Goal: Find specific page/section: Find specific page/section

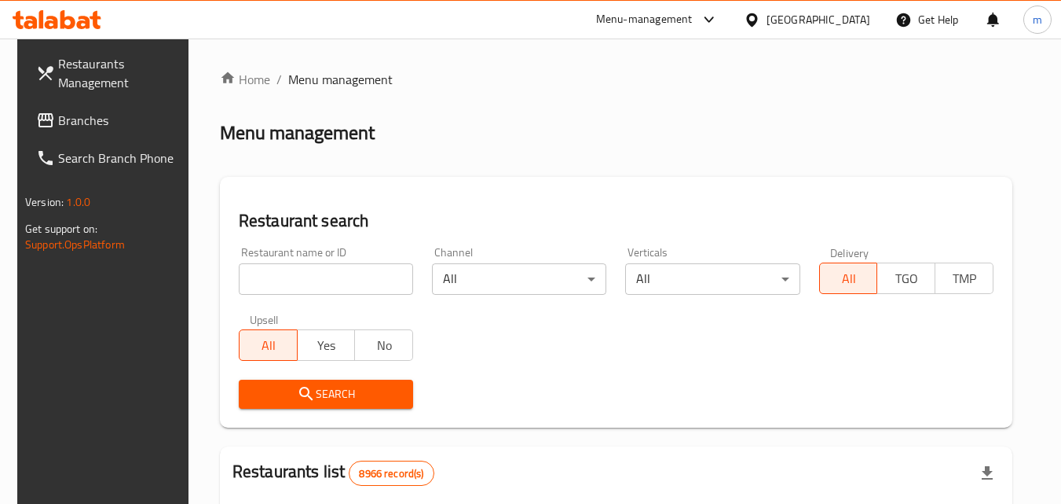
click at [767, 11] on div at bounding box center [755, 19] width 23 height 17
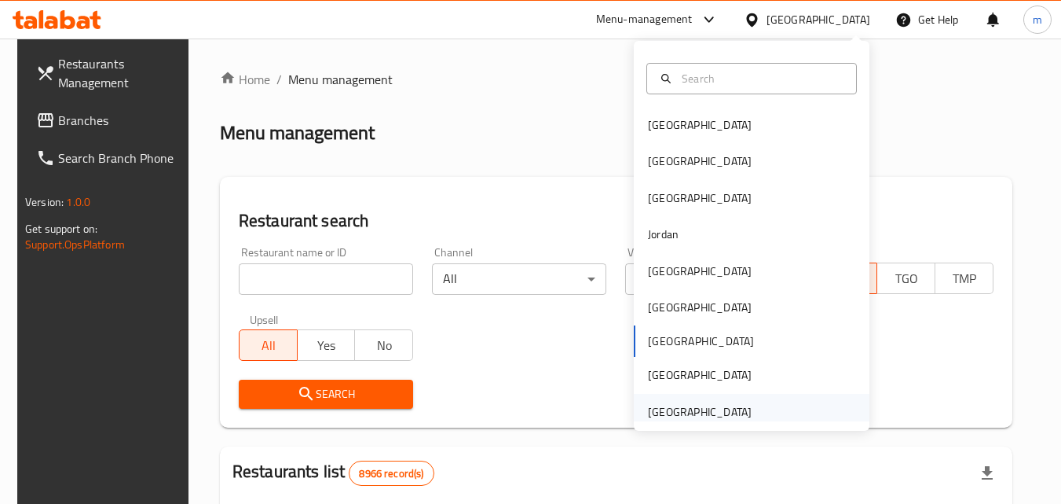
click at [701, 398] on div "United Arab Emirates" at bounding box center [700, 412] width 129 height 36
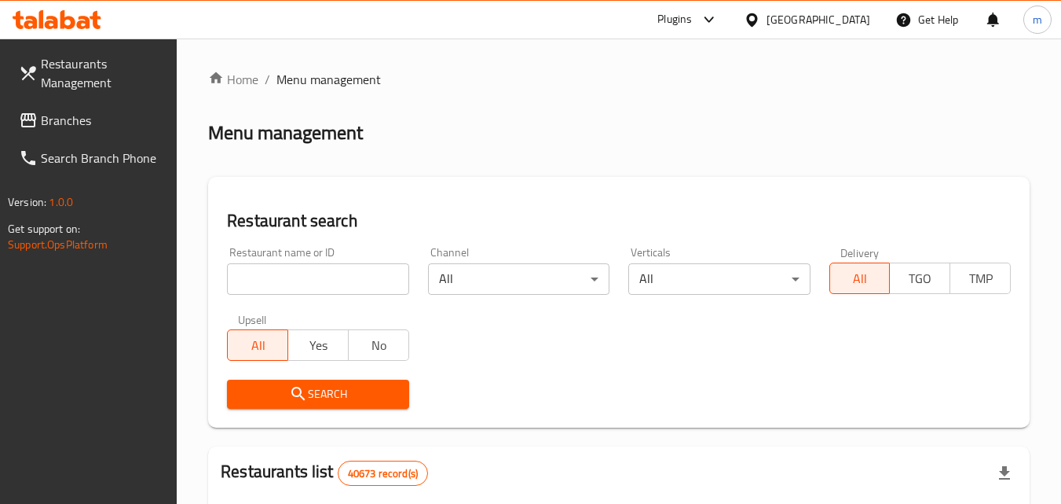
click at [132, 118] on span "Branches" at bounding box center [103, 120] width 124 height 19
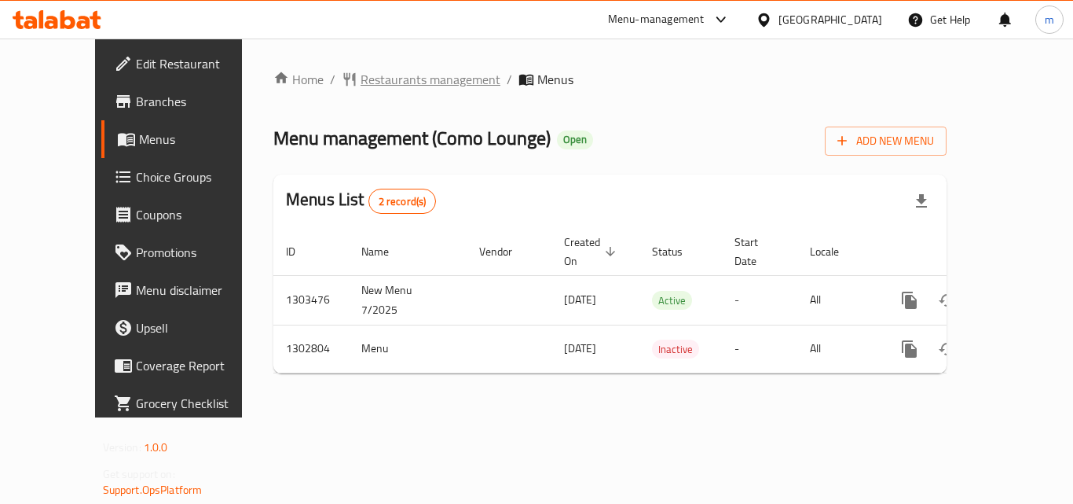
click at [394, 81] on span "Restaurants management" at bounding box center [431, 79] width 140 height 19
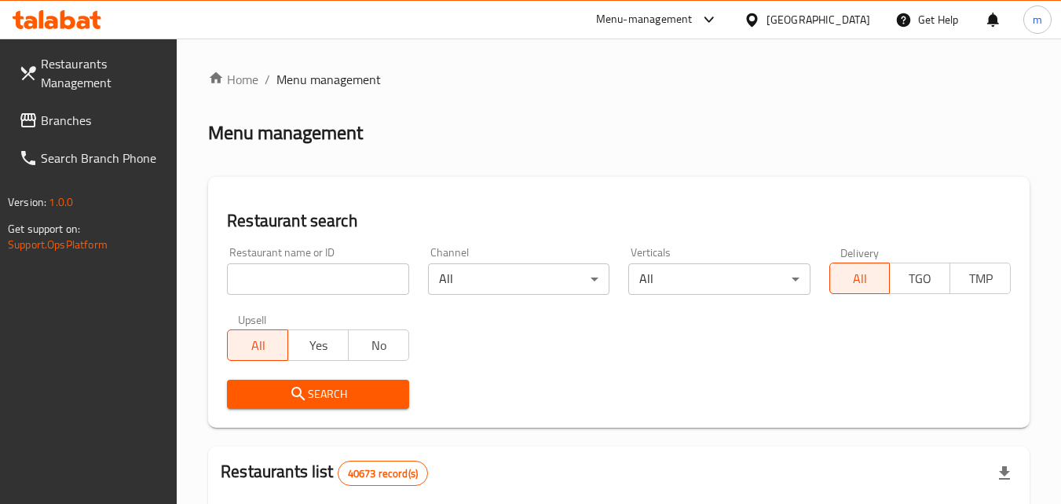
click at [322, 275] on input "search" at bounding box center [317, 278] width 181 height 31
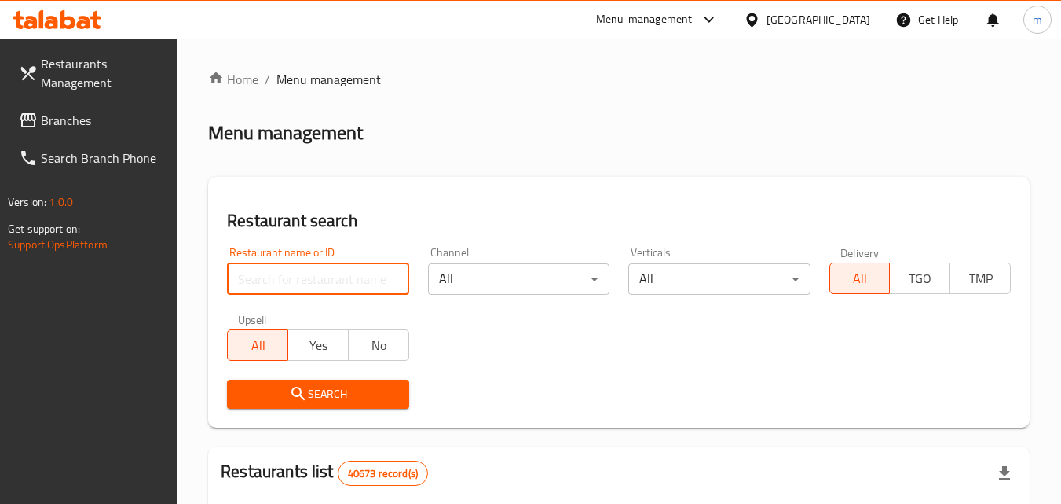
paste input "702242"
type input "702242"
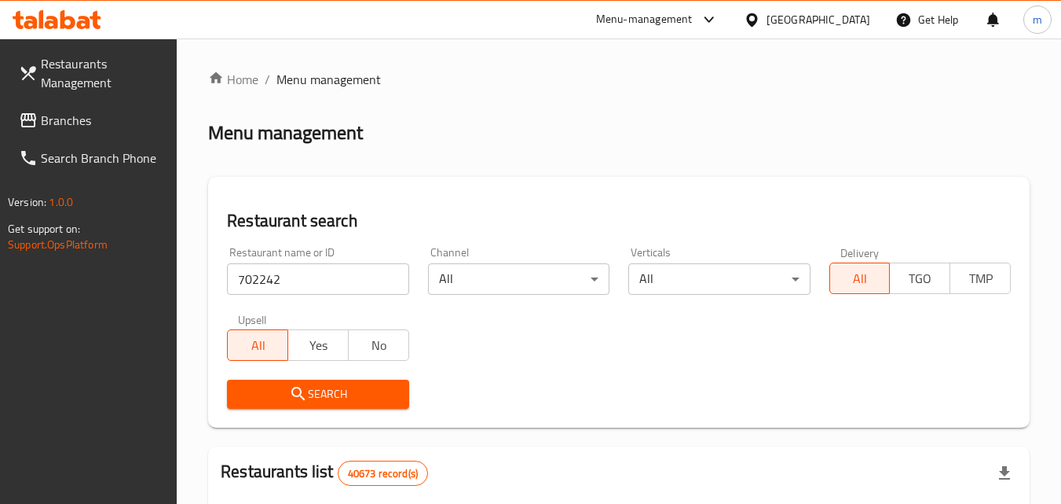
click at [337, 401] on span "Search" at bounding box center [318, 394] width 156 height 20
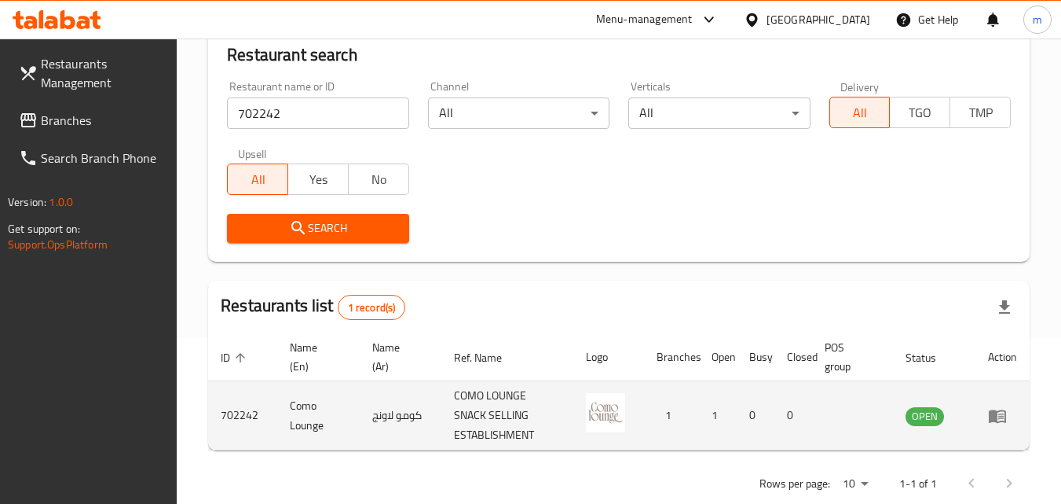
scroll to position [197, 0]
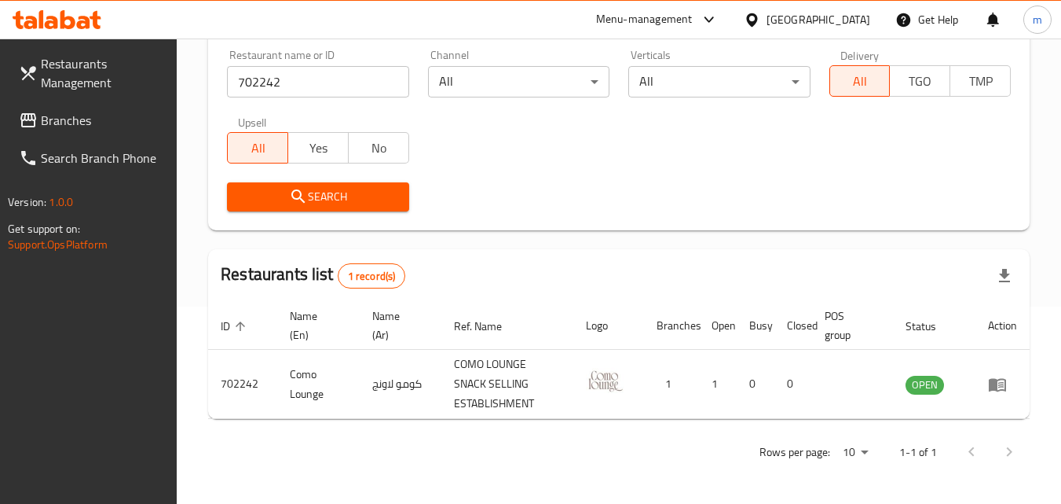
click at [835, 25] on div "[GEOGRAPHIC_DATA]" at bounding box center [819, 19] width 104 height 17
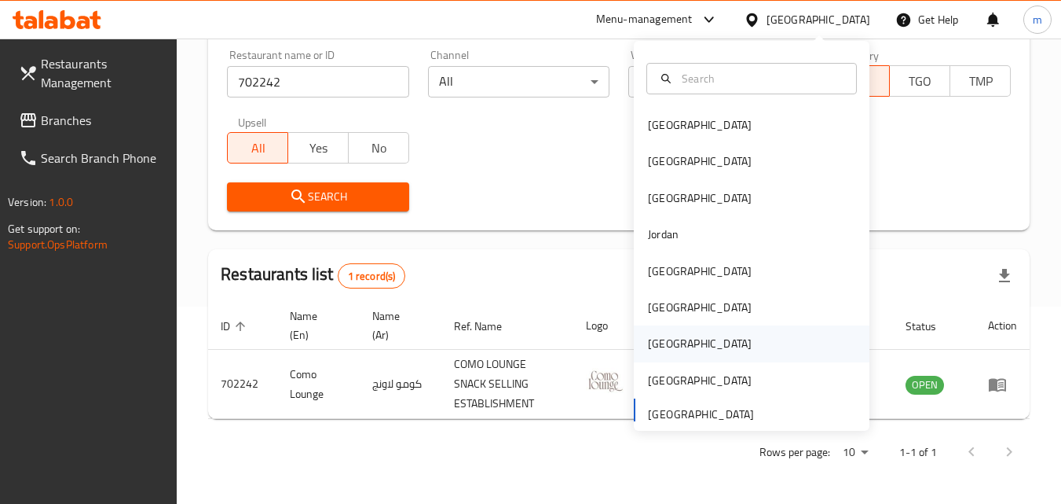
click at [667, 342] on div "[GEOGRAPHIC_DATA]" at bounding box center [700, 343] width 129 height 36
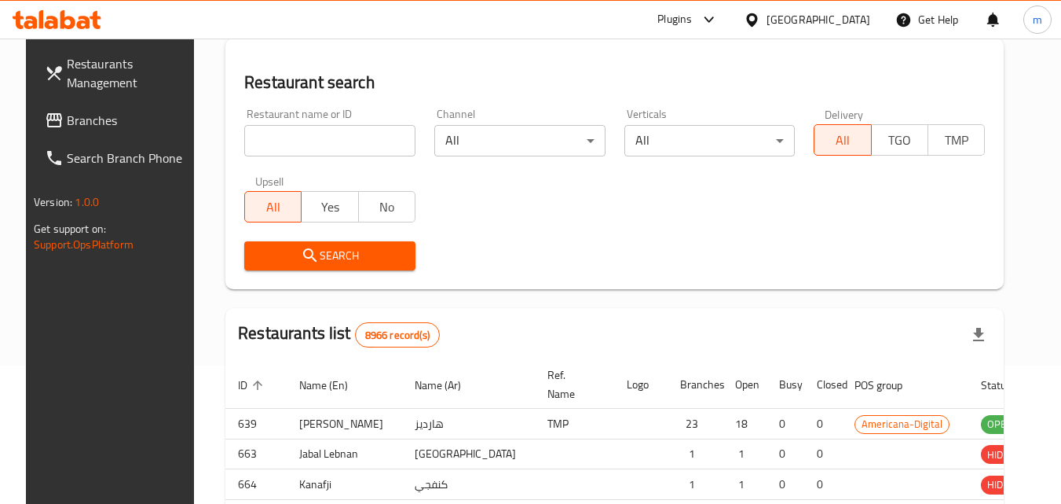
scroll to position [197, 0]
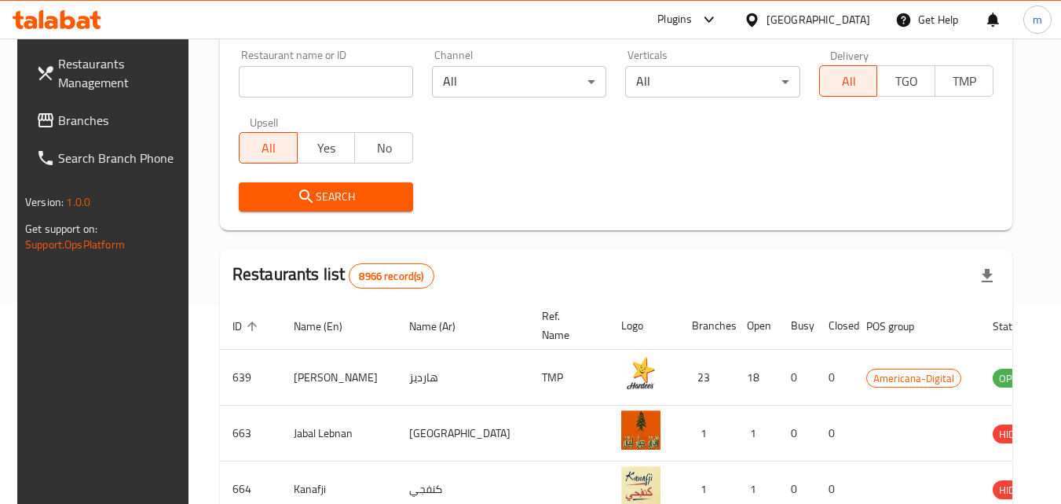
click at [104, 126] on span "Branches" at bounding box center [120, 120] width 124 height 19
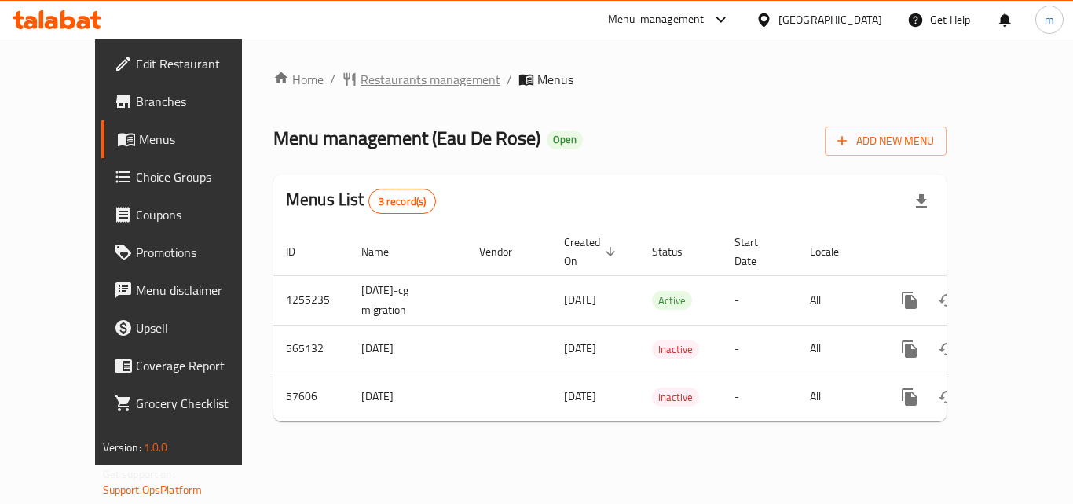
click at [363, 79] on span "Restaurants management" at bounding box center [431, 79] width 140 height 19
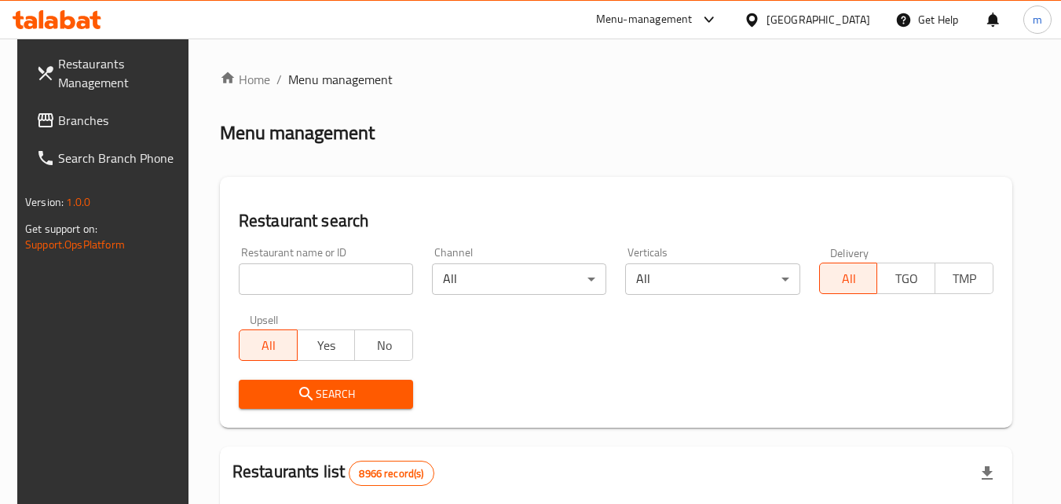
click at [320, 266] on input "search" at bounding box center [326, 278] width 174 height 31
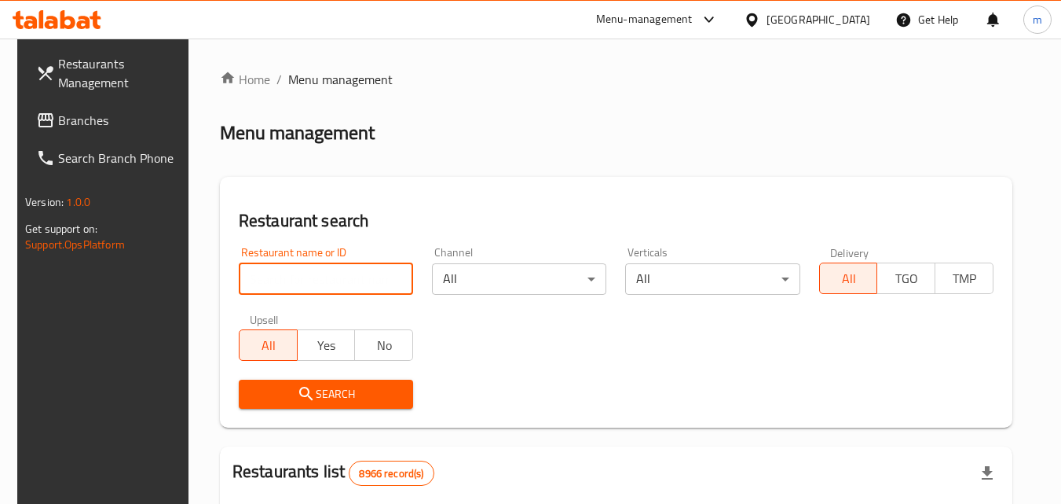
paste input "28057"
type input "28057"
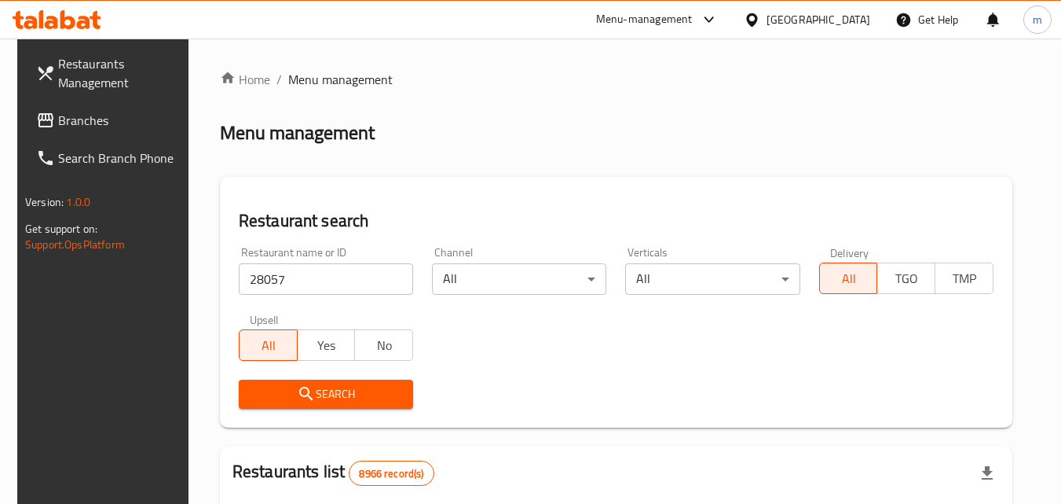
click at [345, 389] on span "Search" at bounding box center [325, 394] width 149 height 20
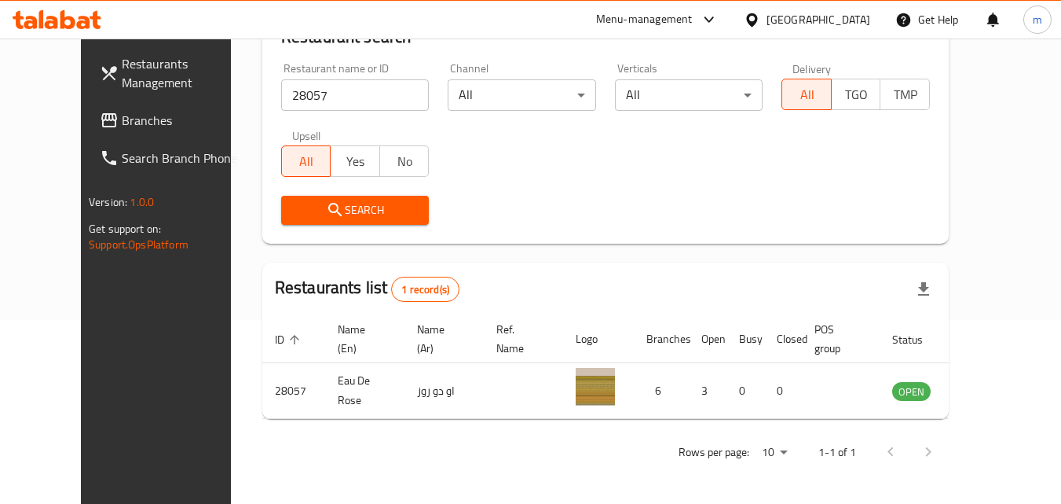
scroll to position [105, 0]
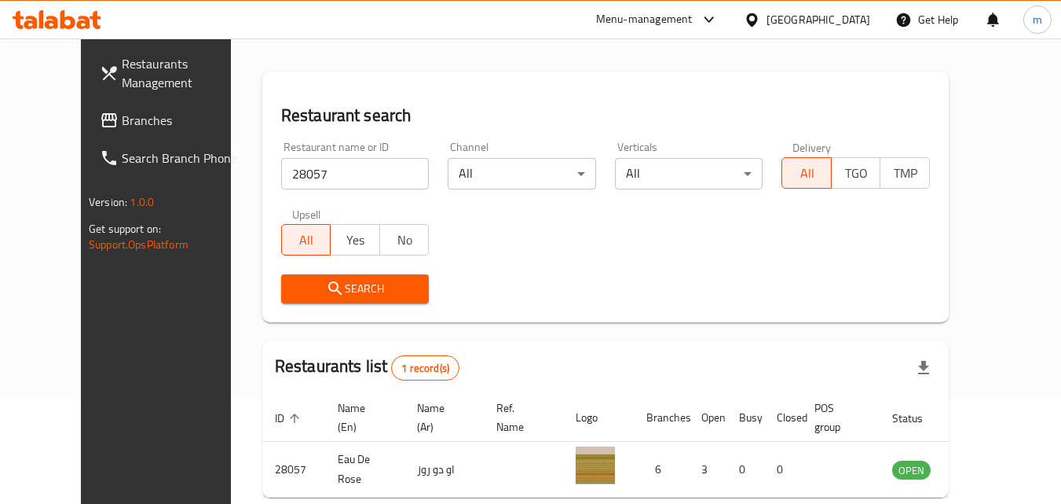
click at [845, 12] on div "[GEOGRAPHIC_DATA]" at bounding box center [819, 19] width 104 height 17
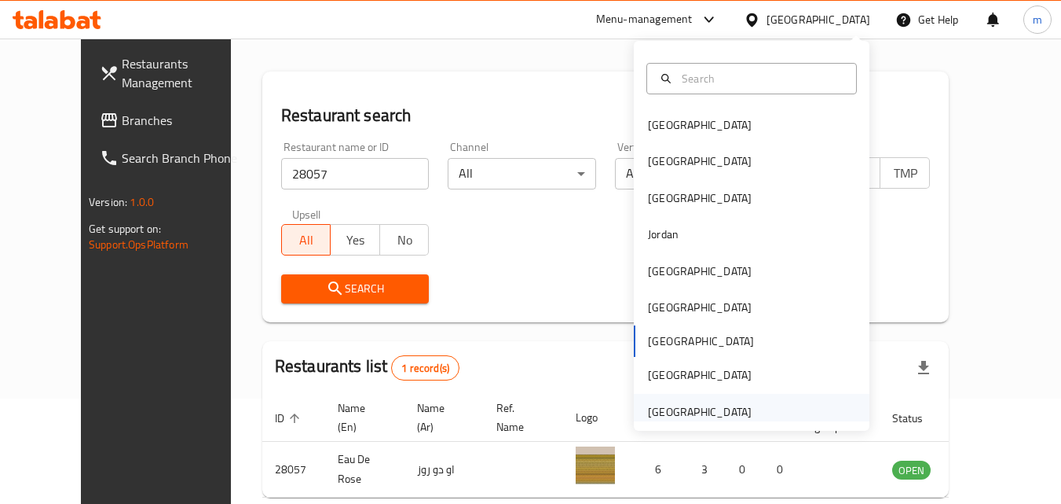
click at [680, 403] on div "[GEOGRAPHIC_DATA]" at bounding box center [700, 411] width 104 height 17
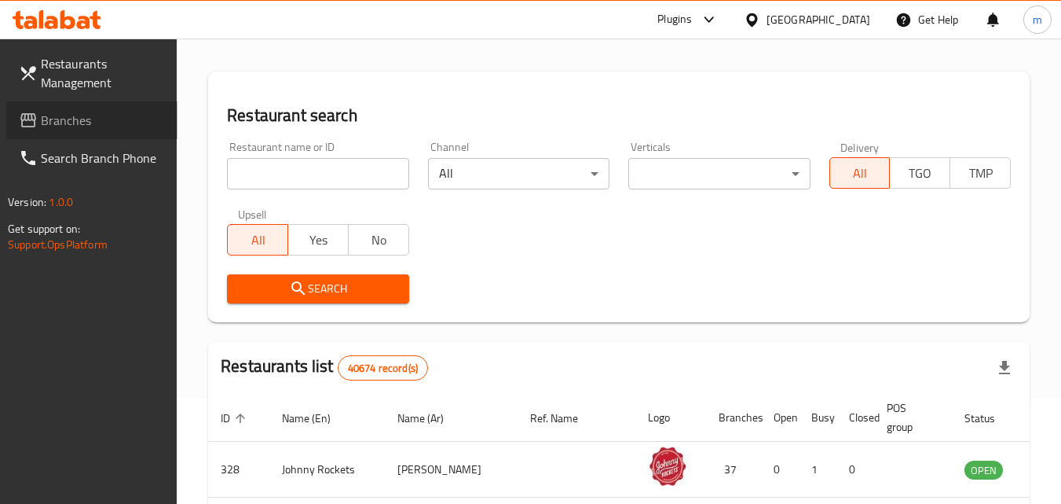
click at [90, 119] on span "Branches" at bounding box center [103, 120] width 124 height 19
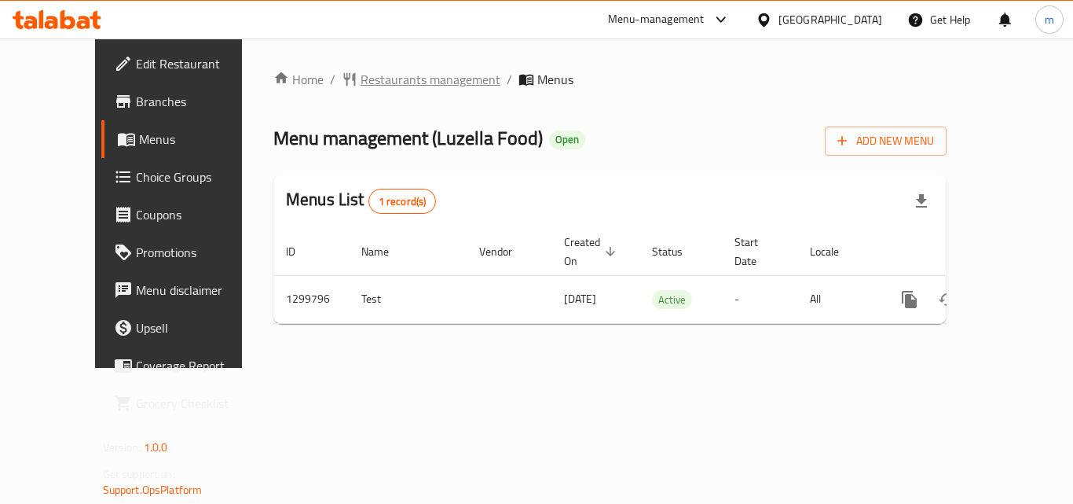
click at [409, 85] on span "Restaurants management" at bounding box center [431, 79] width 140 height 19
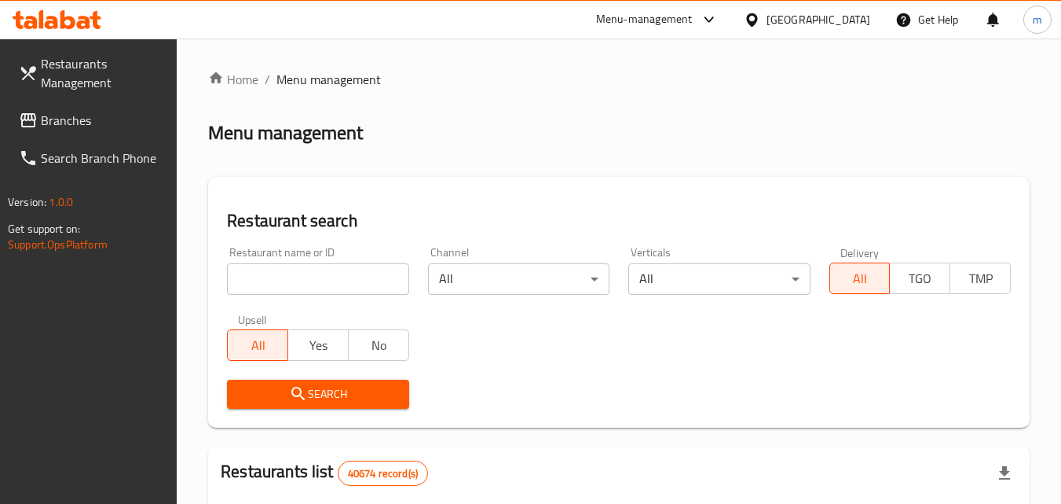
click at [330, 277] on input "search" at bounding box center [317, 278] width 181 height 31
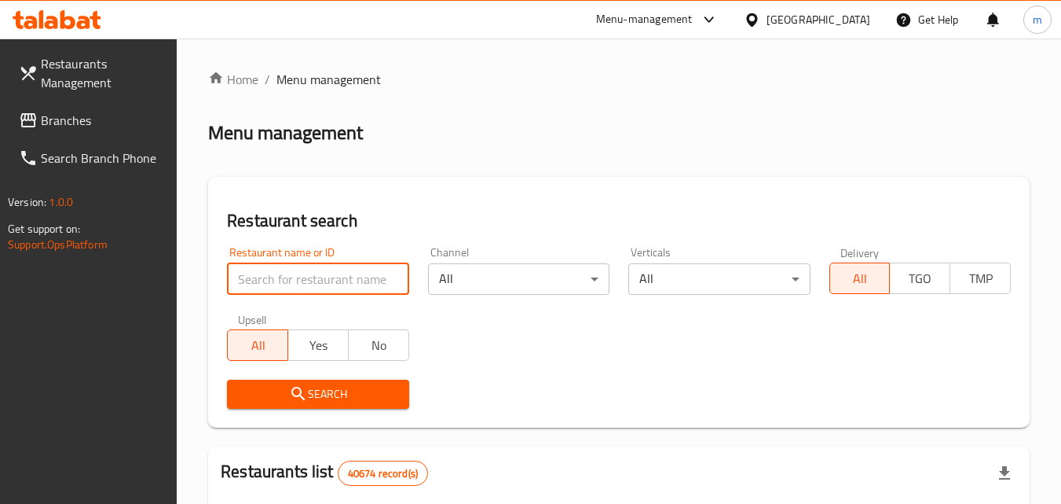
paste input "701359"
type input "701359"
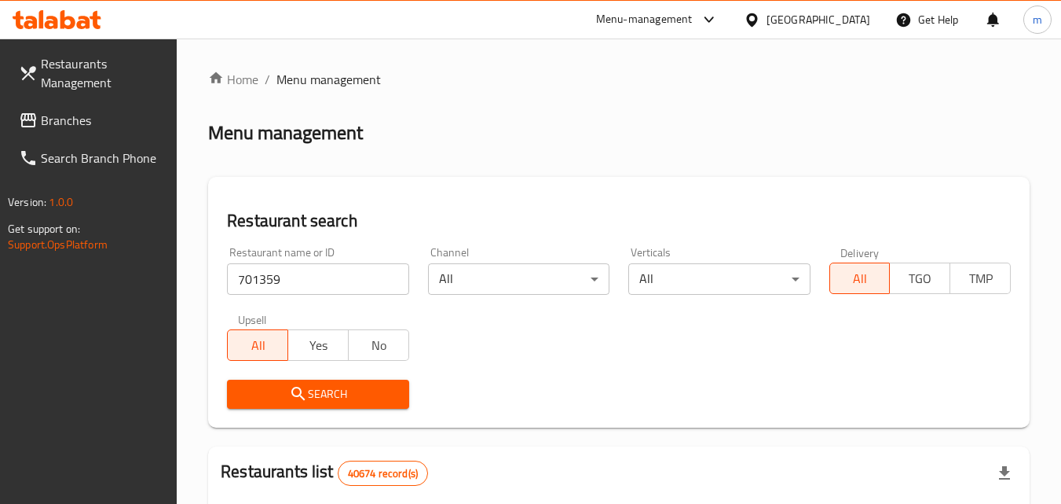
click at [332, 392] on span "Search" at bounding box center [318, 394] width 156 height 20
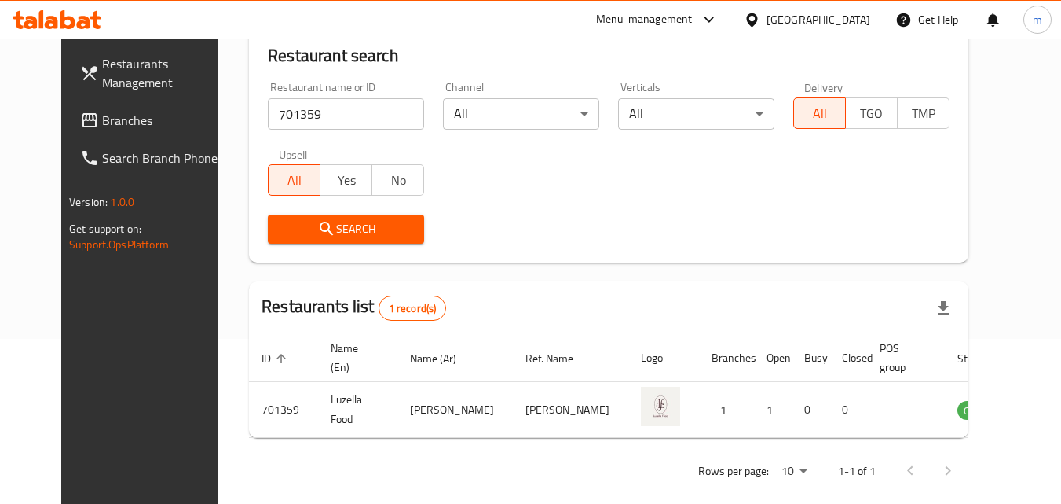
scroll to position [184, 0]
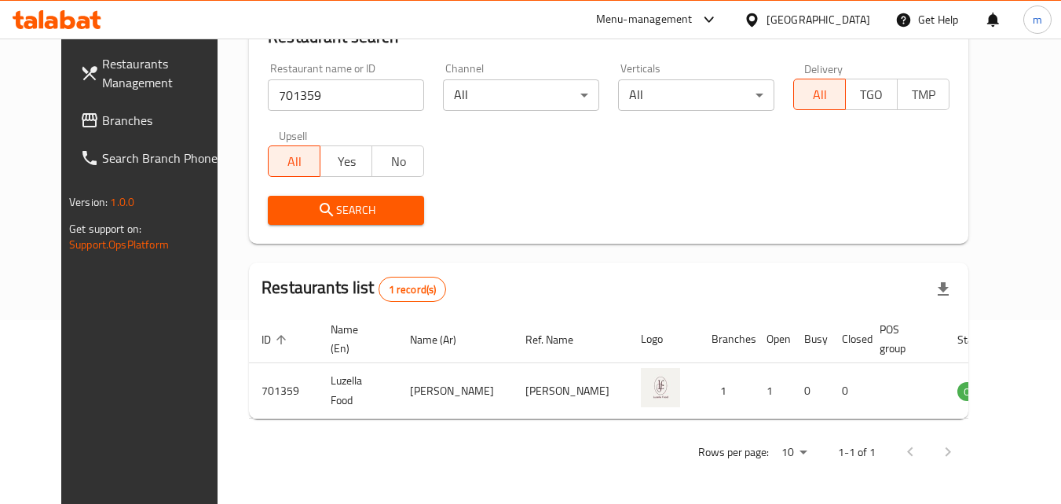
click at [797, 5] on div "United Arab Emirates" at bounding box center [807, 20] width 152 height 38
click at [796, 13] on div "United Arab Emirates" at bounding box center [819, 19] width 104 height 17
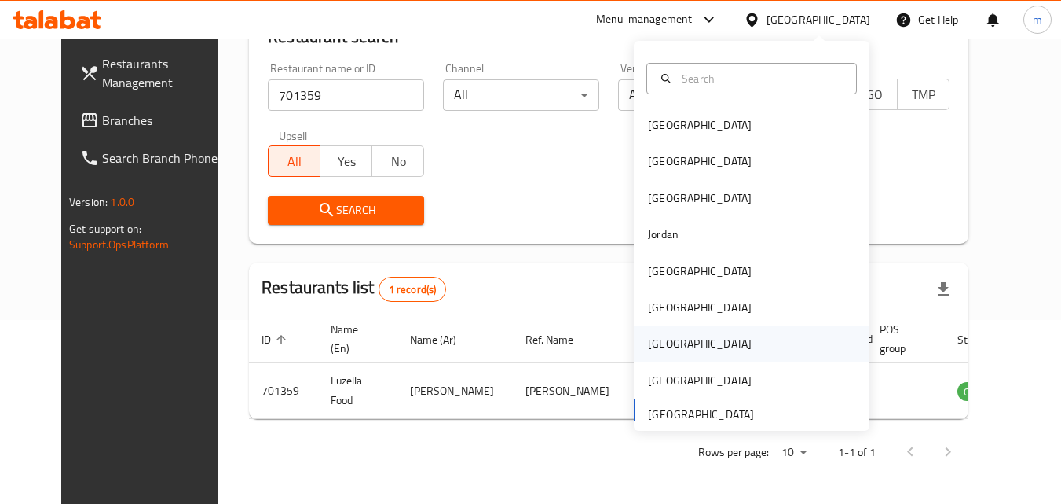
click at [661, 335] on div "[GEOGRAPHIC_DATA]" at bounding box center [700, 343] width 104 height 17
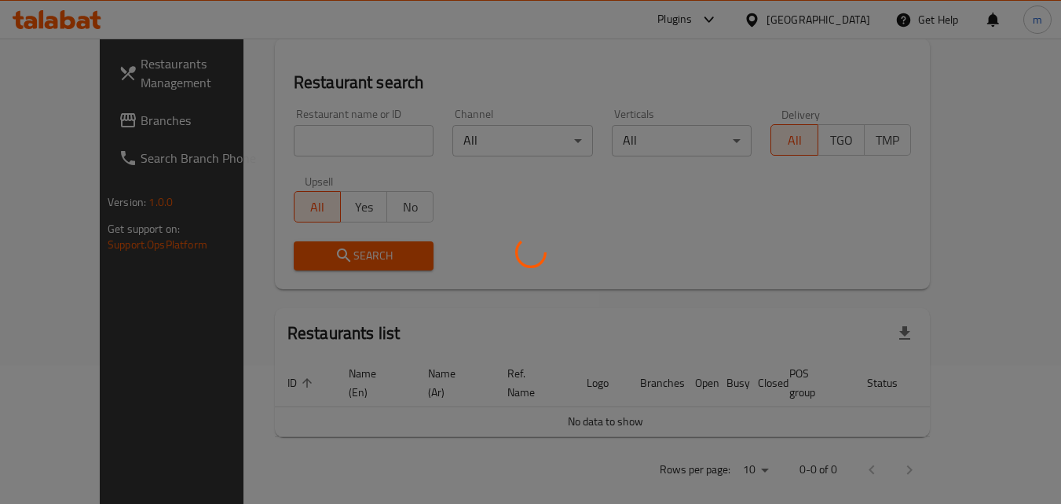
scroll to position [184, 0]
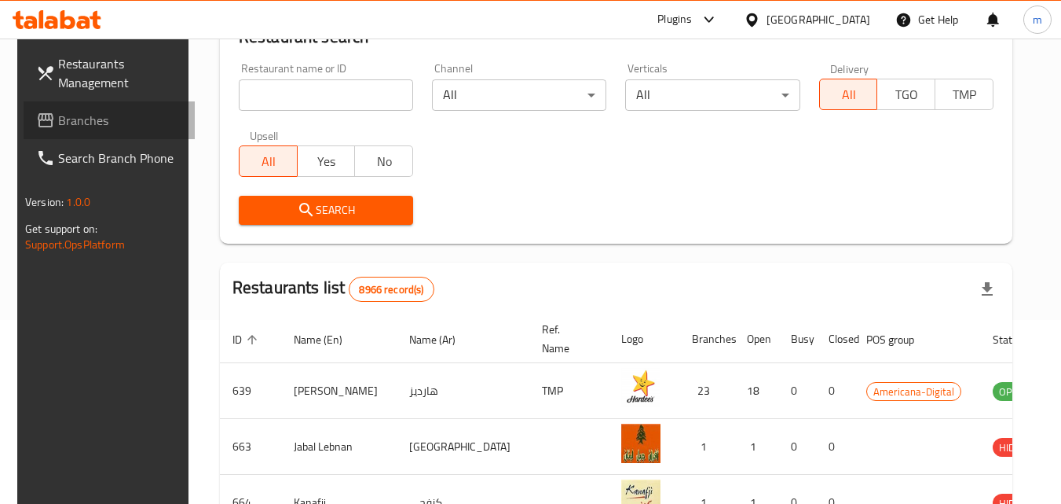
click at [81, 124] on span "Branches" at bounding box center [120, 120] width 124 height 19
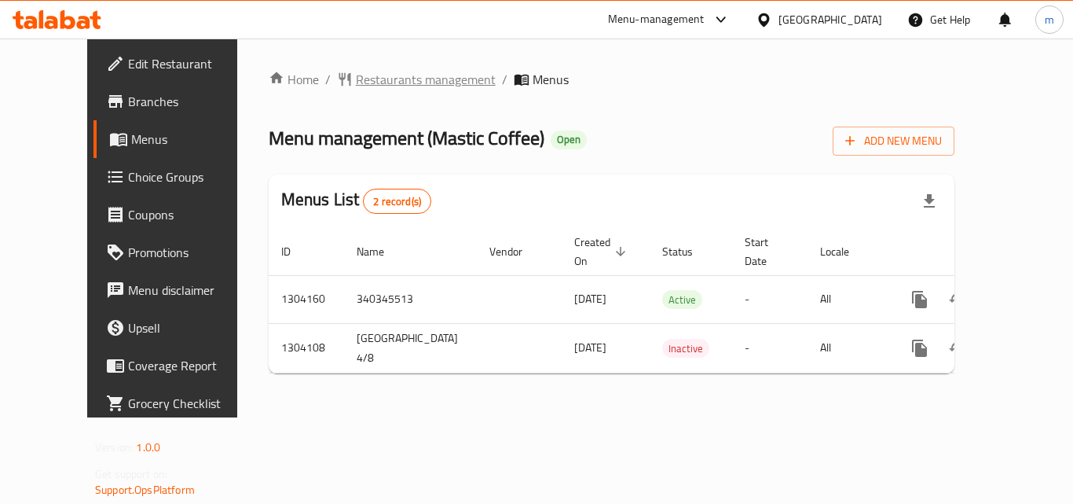
click at [378, 81] on span "Restaurants management" at bounding box center [426, 79] width 140 height 19
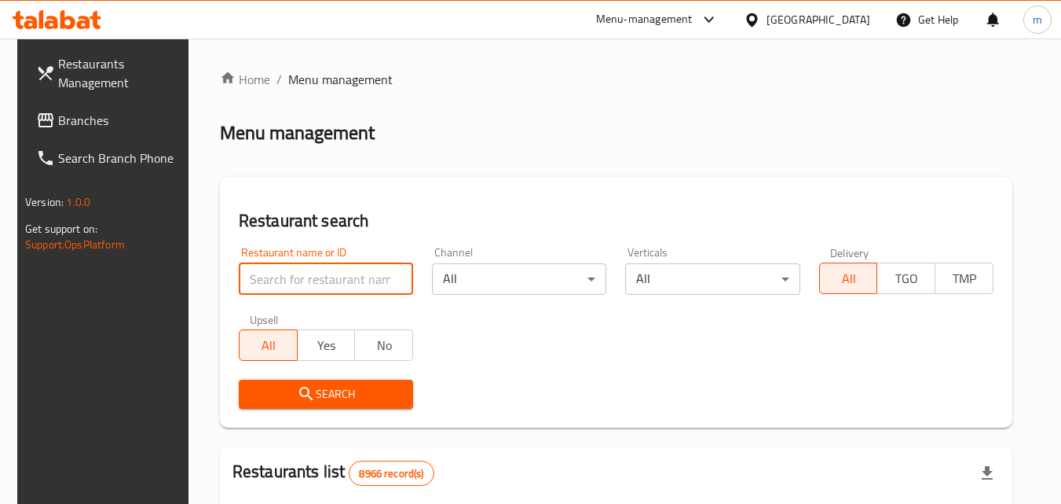
click at [310, 277] on input "search" at bounding box center [326, 278] width 174 height 31
paste input "703083"
type input "703083"
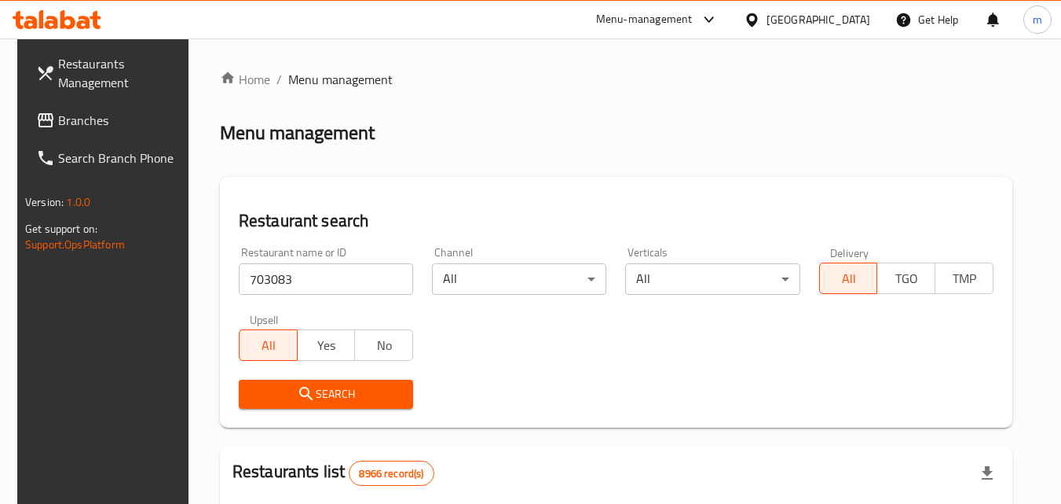
click at [335, 395] on span "Search" at bounding box center [325, 394] width 149 height 20
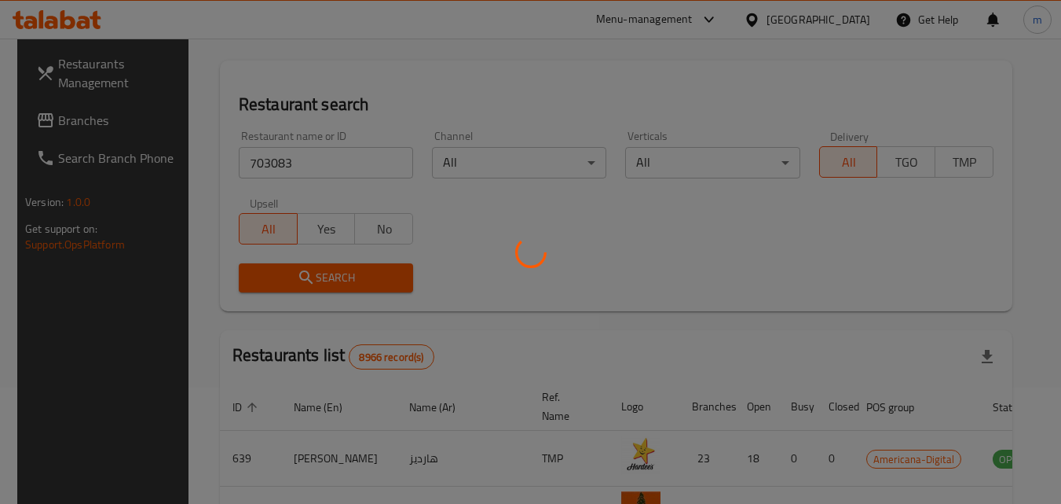
scroll to position [157, 0]
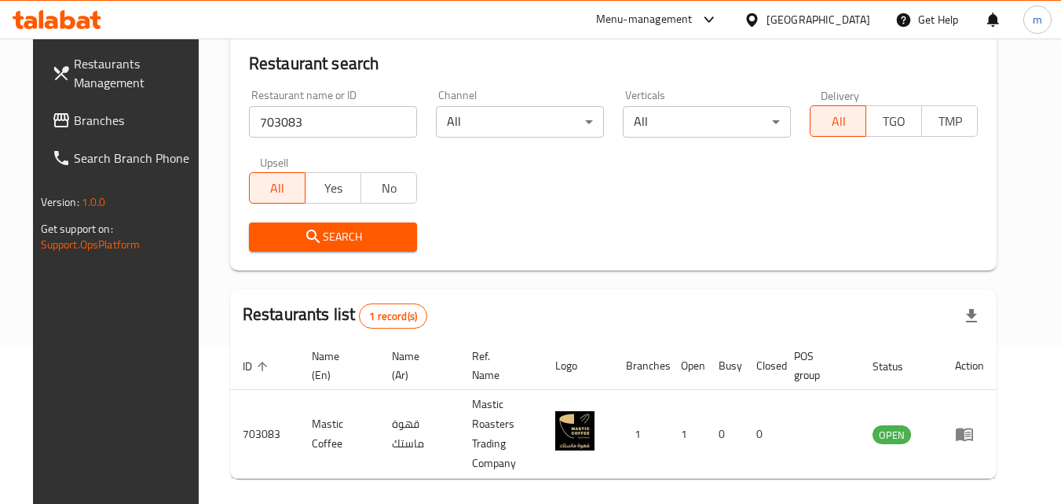
click at [75, 108] on link "Branches" at bounding box center [124, 120] width 171 height 38
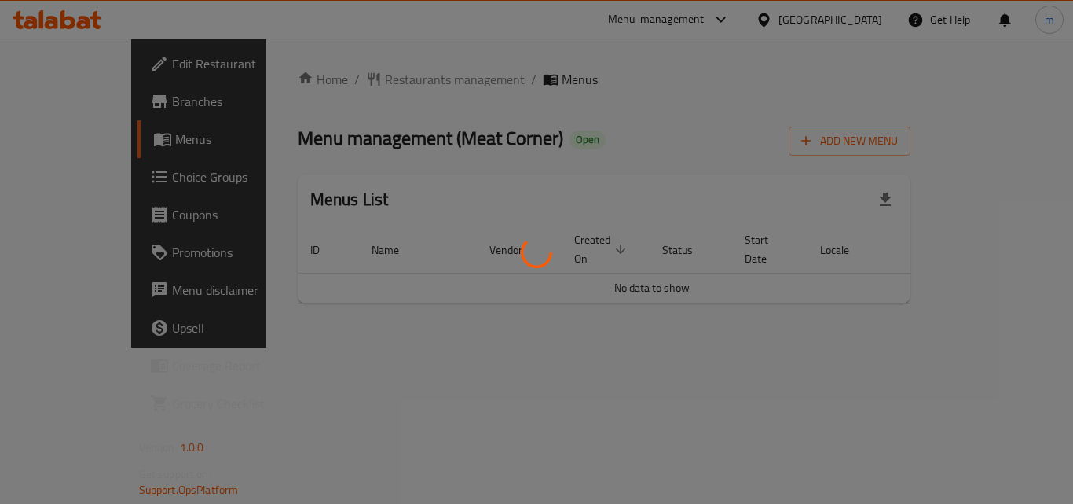
click at [374, 82] on div at bounding box center [536, 252] width 1073 height 504
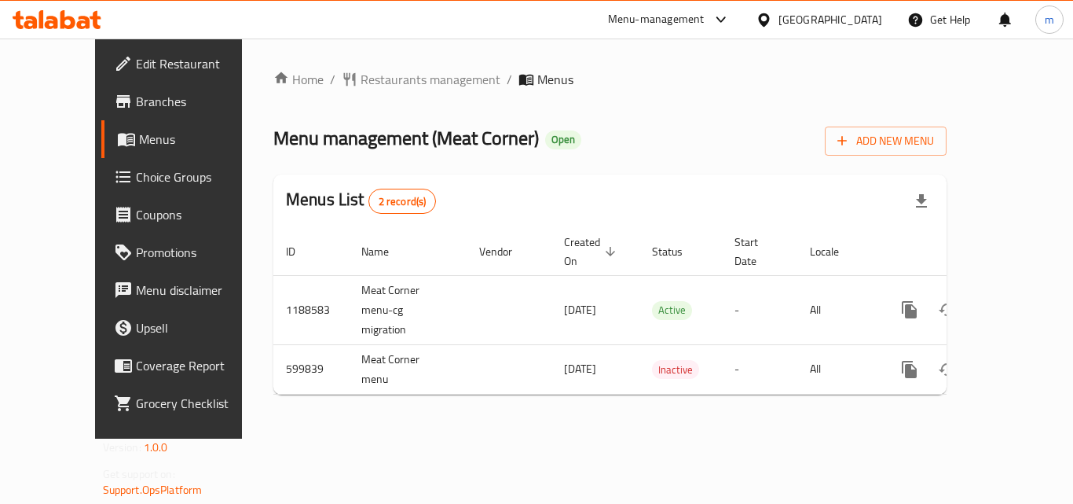
click at [376, 77] on span "Restaurants management" at bounding box center [431, 79] width 140 height 19
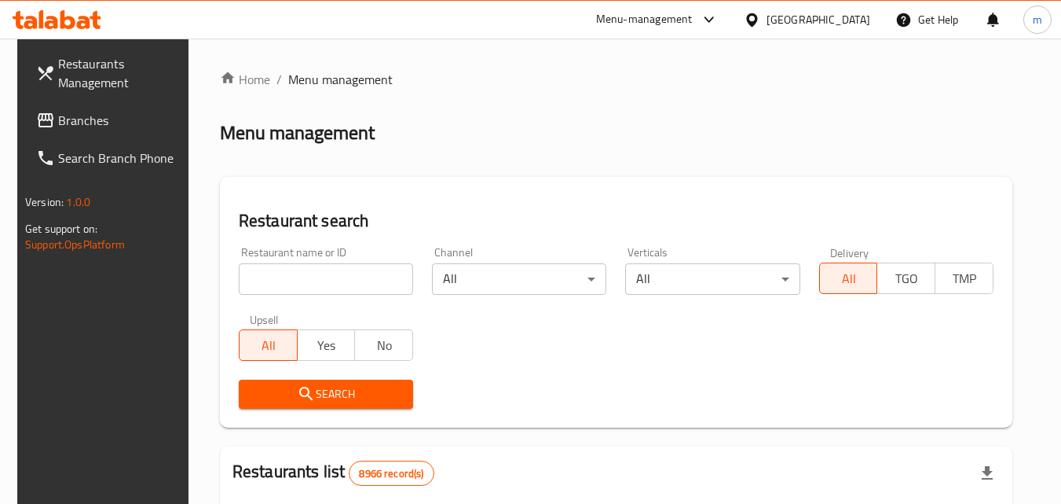
click at [324, 276] on input "search" at bounding box center [326, 278] width 174 height 31
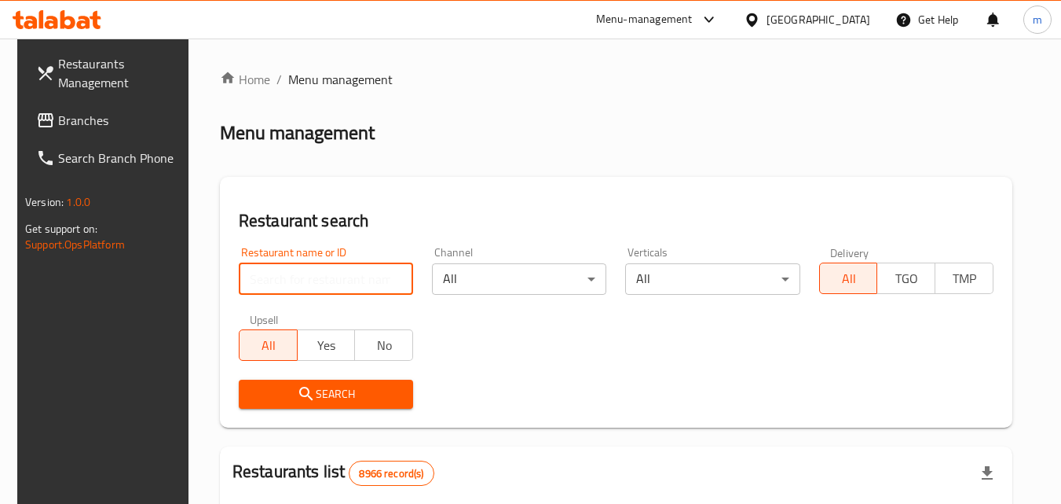
paste input "637636"
type input "637636"
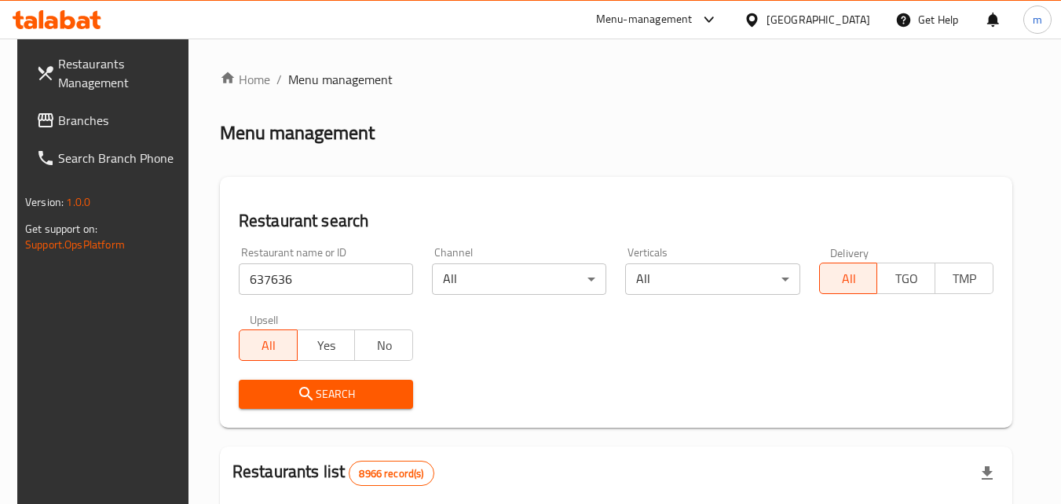
click at [317, 399] on span "Search" at bounding box center [325, 394] width 149 height 20
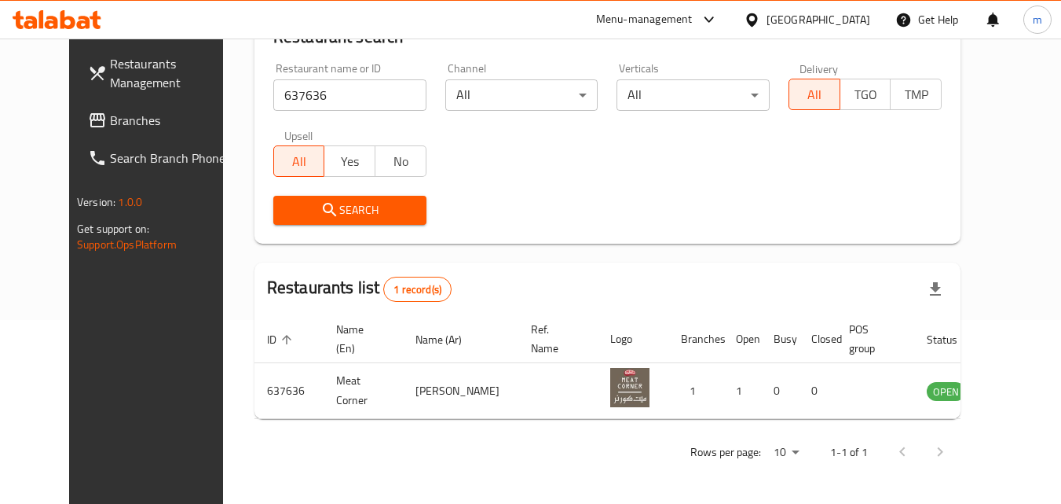
scroll to position [184, 0]
